Goal: Use online tool/utility: Utilize a website feature to perform a specific function

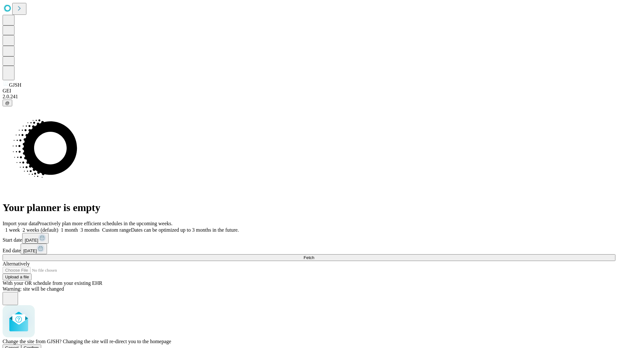
click at [39, 345] on span "Confirm" at bounding box center [31, 347] width 15 height 5
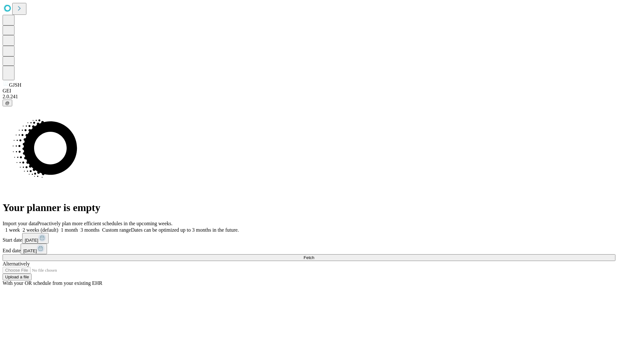
click at [20, 227] on label "1 week" at bounding box center [11, 229] width 17 height 5
click at [314, 255] on span "Fetch" at bounding box center [309, 257] width 11 height 5
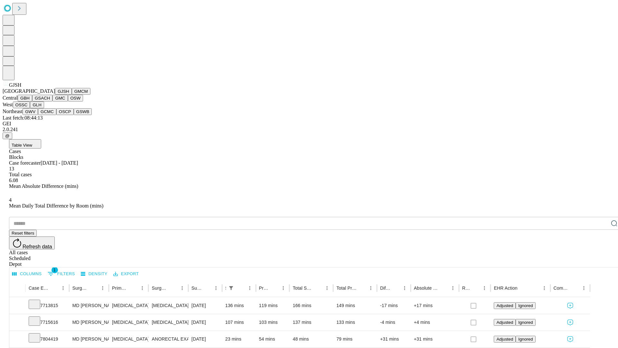
click at [72, 95] on button "GMCM" at bounding box center [81, 91] width 19 height 7
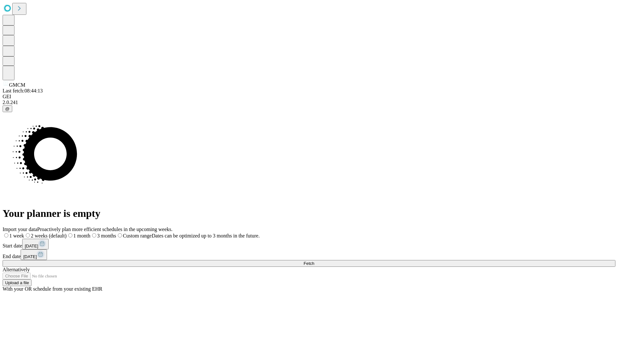
click at [314, 261] on span "Fetch" at bounding box center [309, 263] width 11 height 5
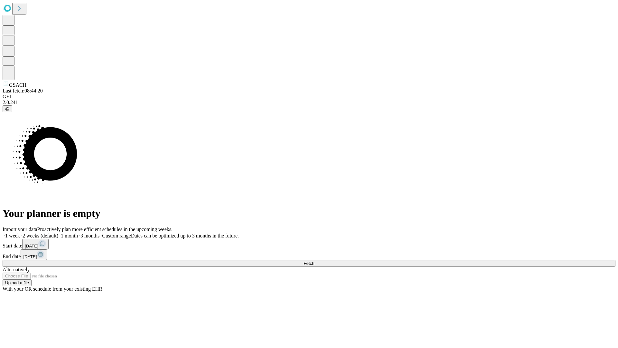
click at [20, 233] on label "1 week" at bounding box center [11, 235] width 17 height 5
click at [314, 261] on span "Fetch" at bounding box center [309, 263] width 11 height 5
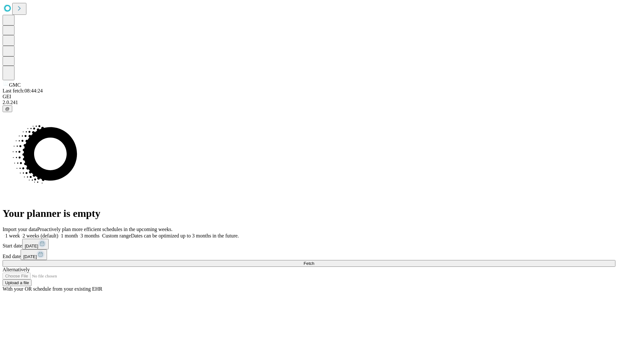
click at [20, 233] on label "1 week" at bounding box center [11, 235] width 17 height 5
click at [314, 261] on span "Fetch" at bounding box center [309, 263] width 11 height 5
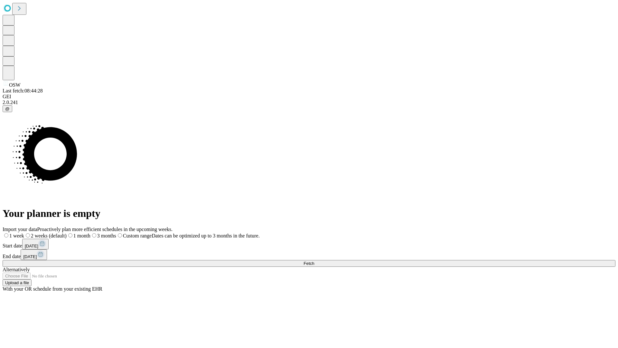
click at [314, 261] on span "Fetch" at bounding box center [309, 263] width 11 height 5
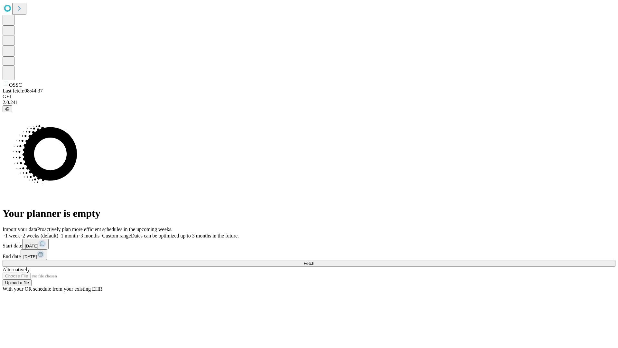
click at [20, 233] on label "1 week" at bounding box center [11, 235] width 17 height 5
click at [314, 261] on span "Fetch" at bounding box center [309, 263] width 11 height 5
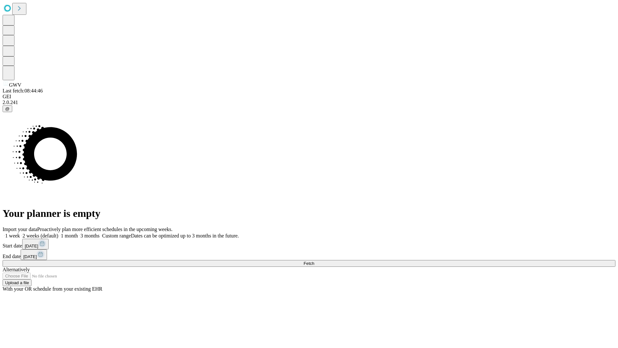
click at [20, 233] on label "1 week" at bounding box center [11, 235] width 17 height 5
click at [314, 261] on span "Fetch" at bounding box center [309, 263] width 11 height 5
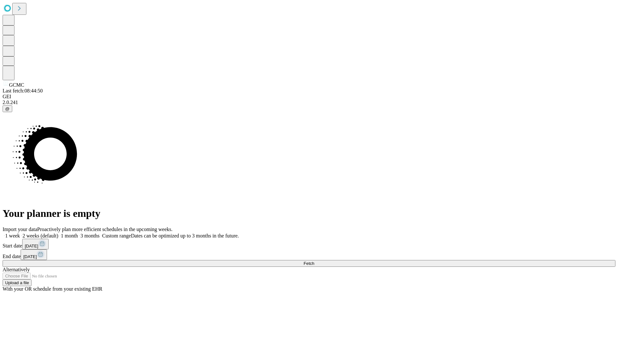
click at [314, 261] on span "Fetch" at bounding box center [309, 263] width 11 height 5
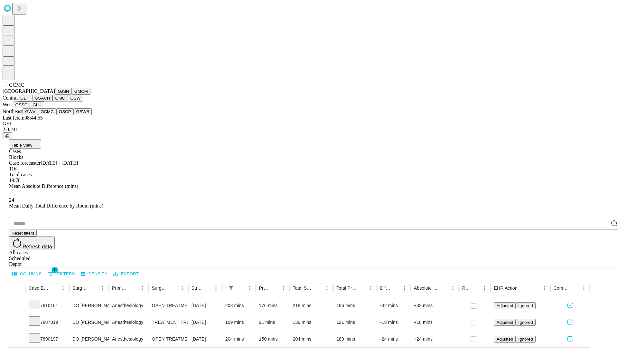
click at [56, 115] on button "OSCP" at bounding box center [64, 111] width 17 height 7
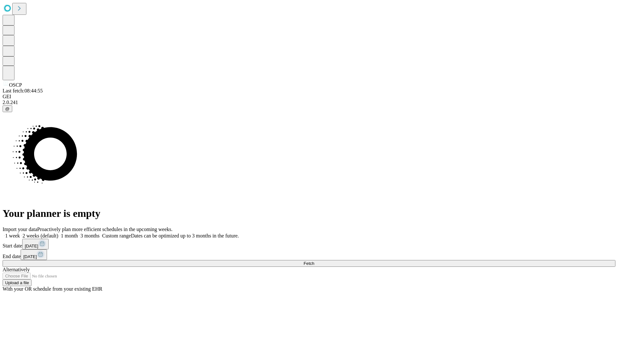
click at [20, 233] on label "1 week" at bounding box center [11, 235] width 17 height 5
click at [314, 261] on span "Fetch" at bounding box center [309, 263] width 11 height 5
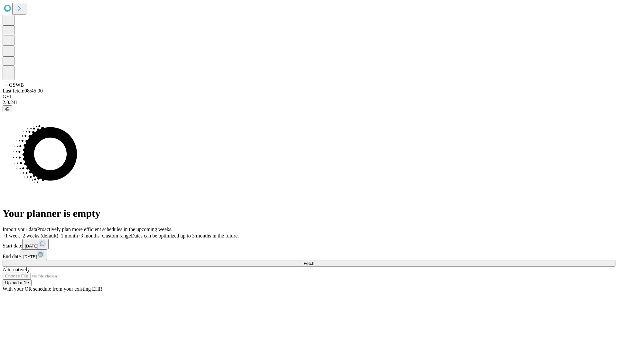
click at [314, 261] on span "Fetch" at bounding box center [309, 263] width 11 height 5
